Goal: Task Accomplishment & Management: Complete application form

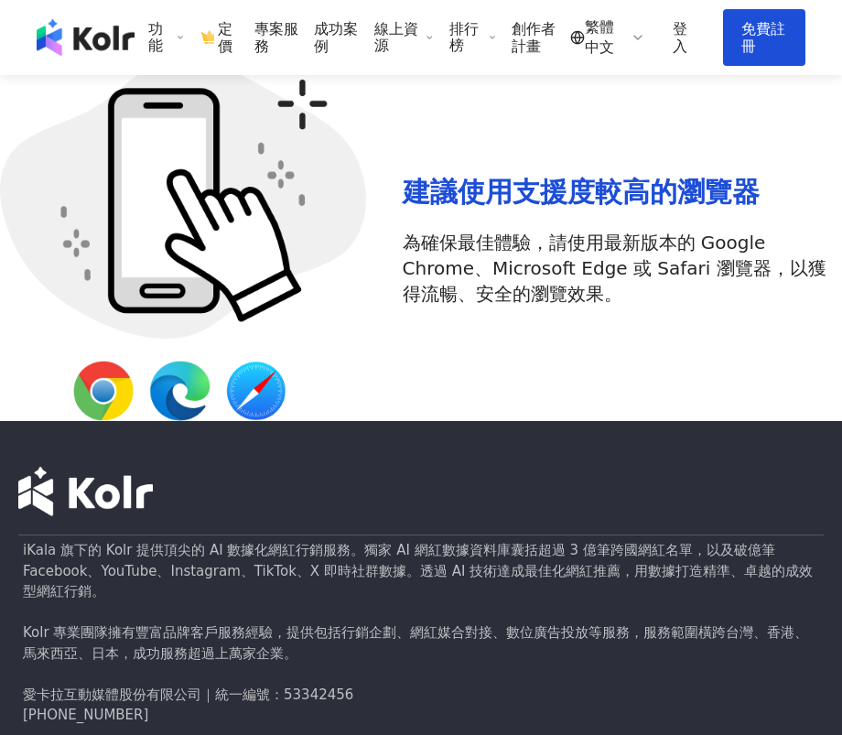
click at [742, 27] on link "免費註冊" at bounding box center [764, 37] width 82 height 57
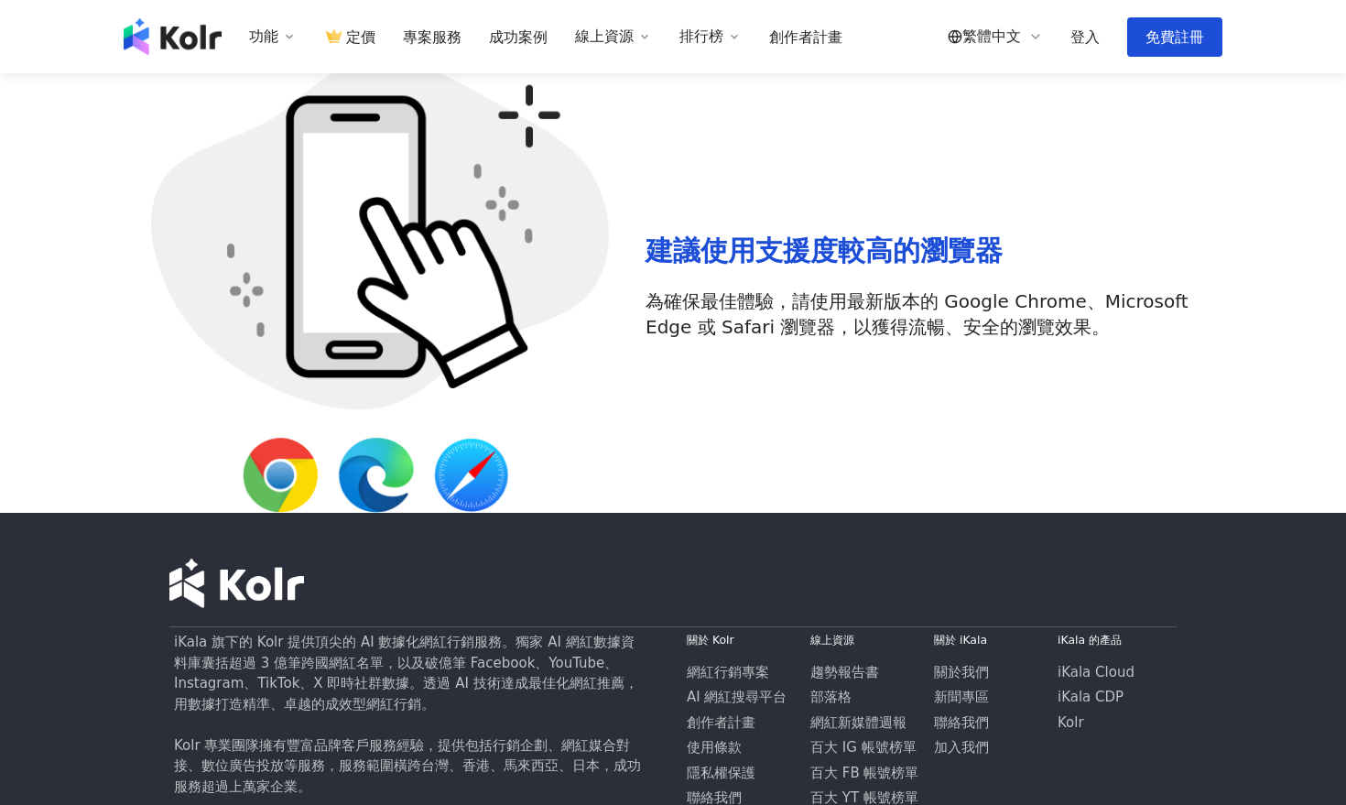
click at [841, 36] on link "免費註冊" at bounding box center [1174, 36] width 95 height 39
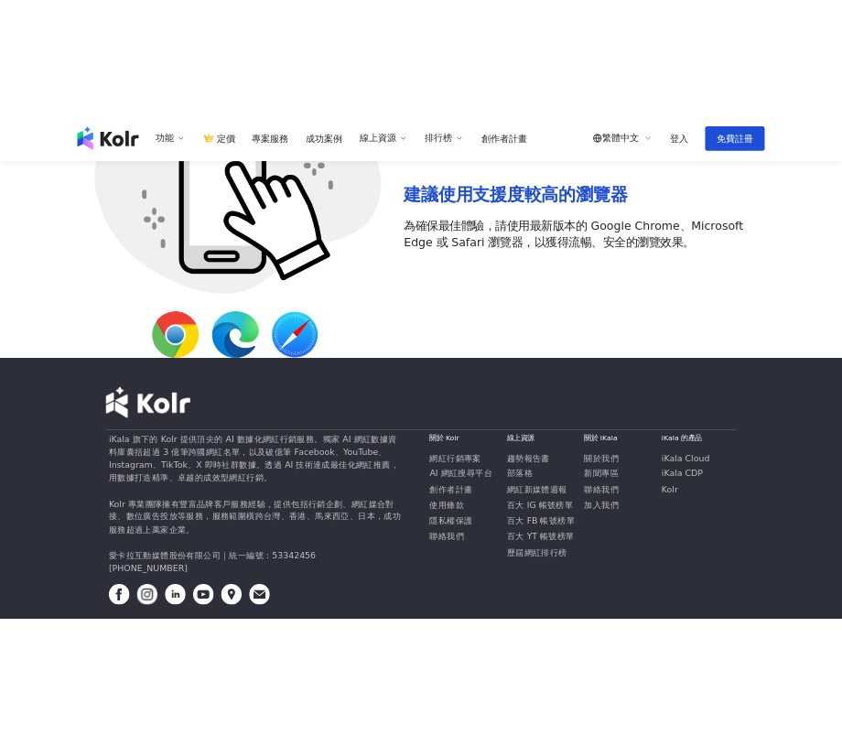
scroll to position [202, 0]
